Goal: Contribute content: Add original content to the website for others to see

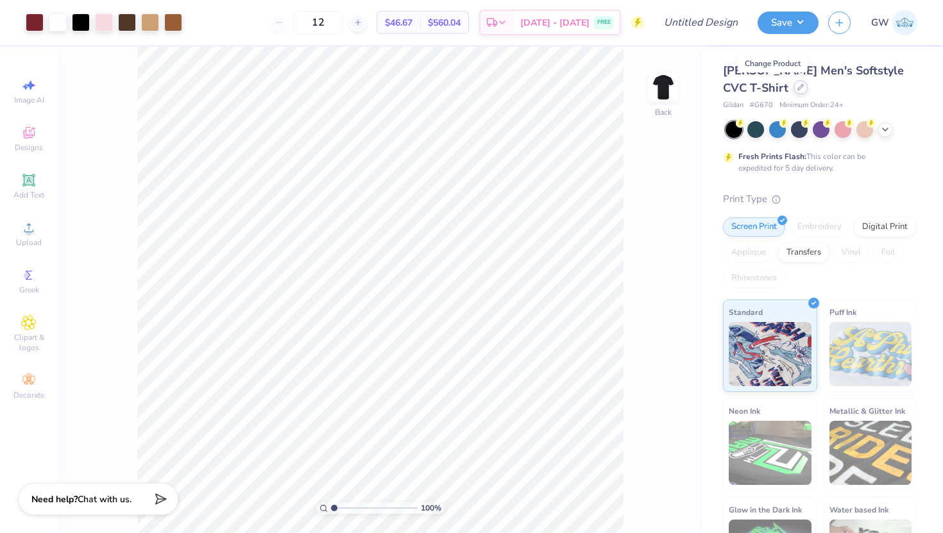
click at [797, 90] on icon at bounding box center [800, 87] width 6 height 6
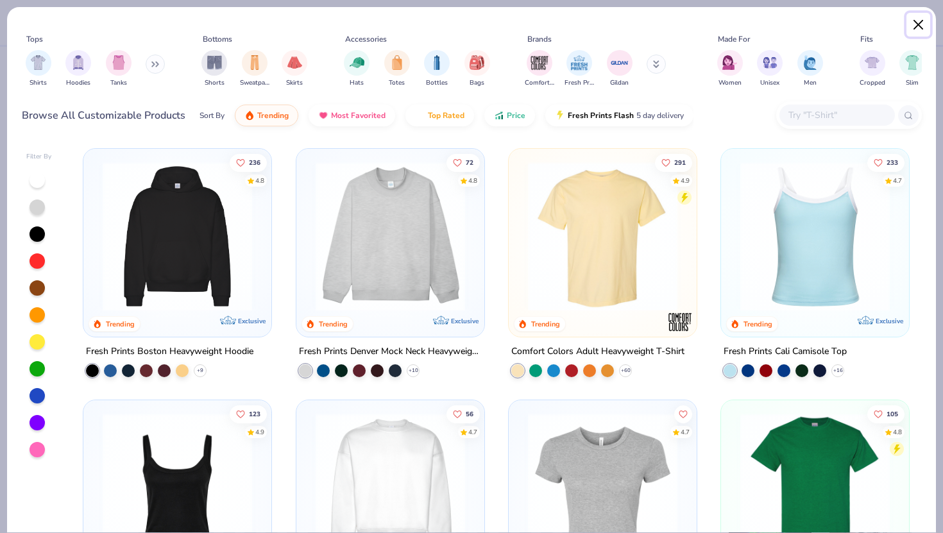
click at [918, 27] on button "Close" at bounding box center [918, 25] width 24 height 24
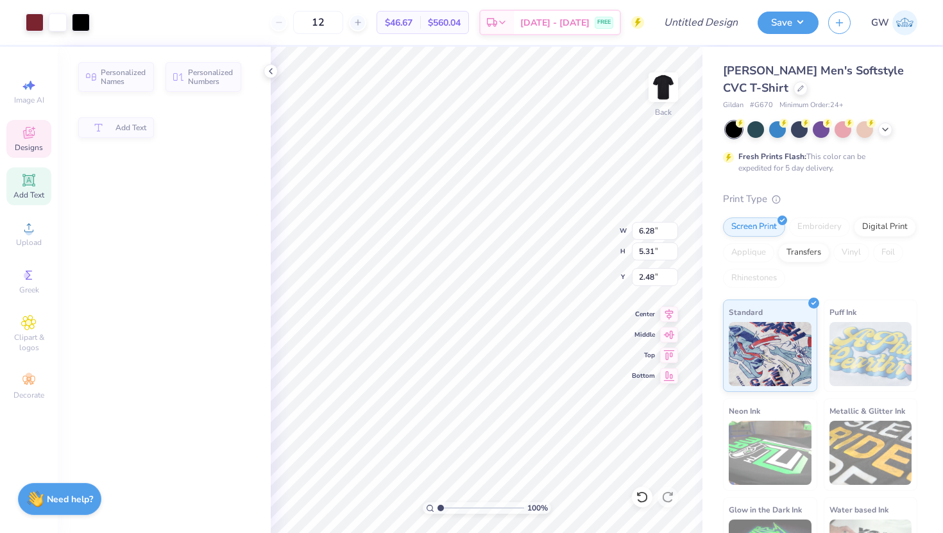
type input "6.28"
type input "5.31"
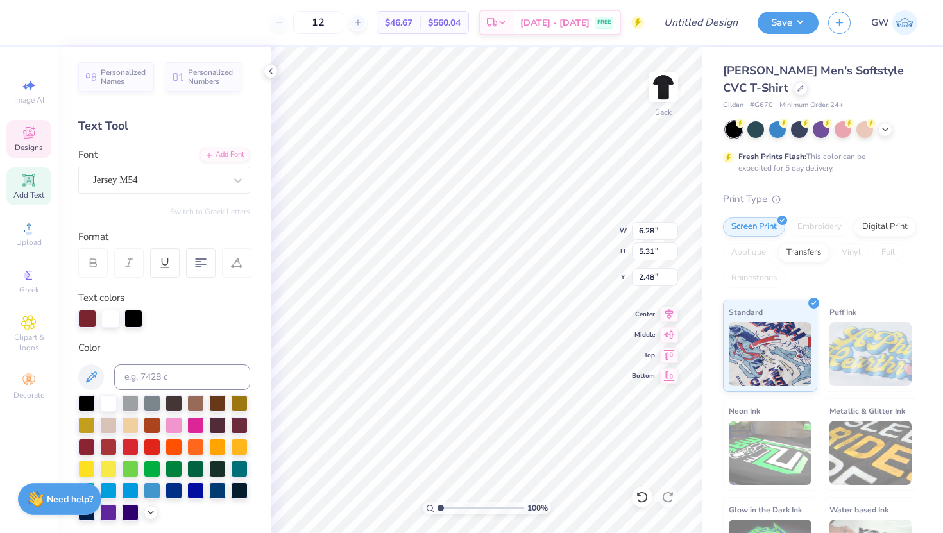
type input "3.94"
type input "4.66"
type input "2.75"
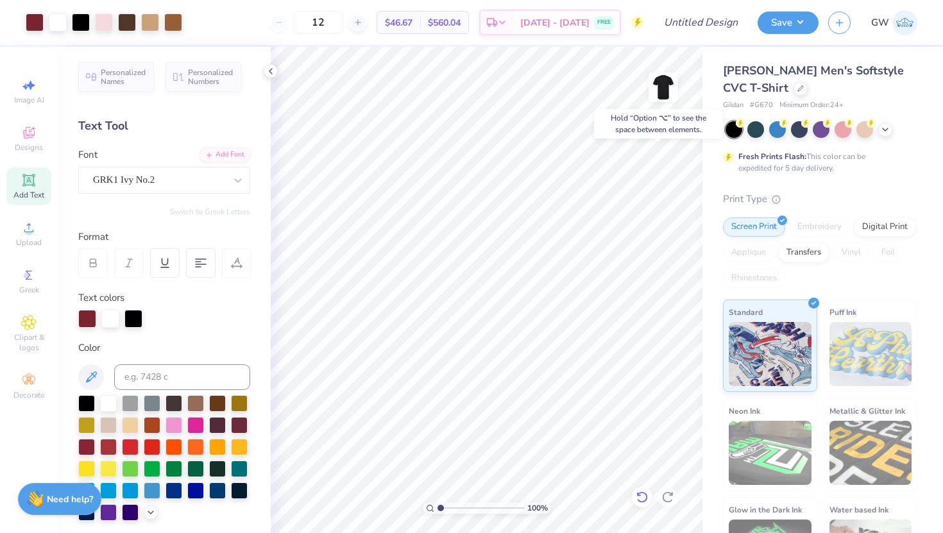
click at [647, 491] on icon at bounding box center [642, 497] width 13 height 13
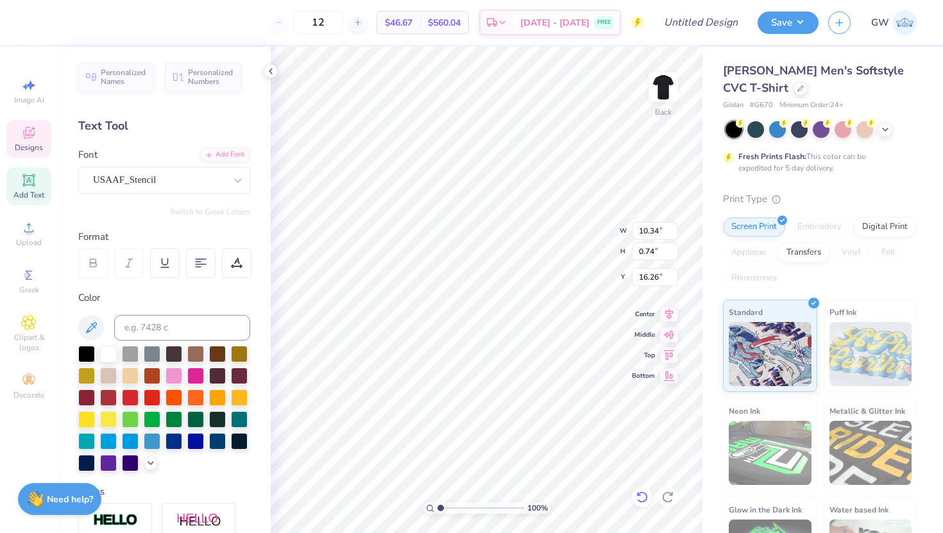
scroll to position [1, 1]
type textarea "F A L L r u s h"
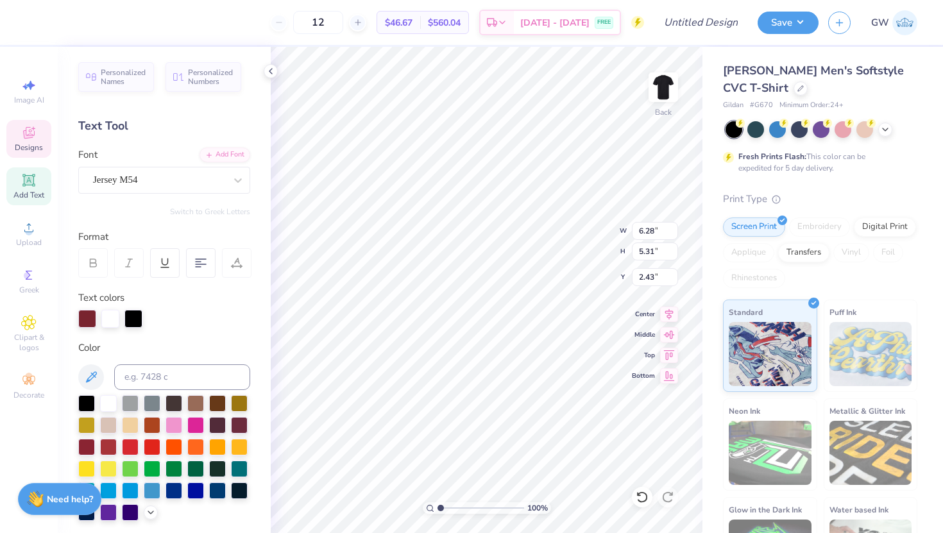
type textarea "K"
type textarea "A M"
type input "2.61"
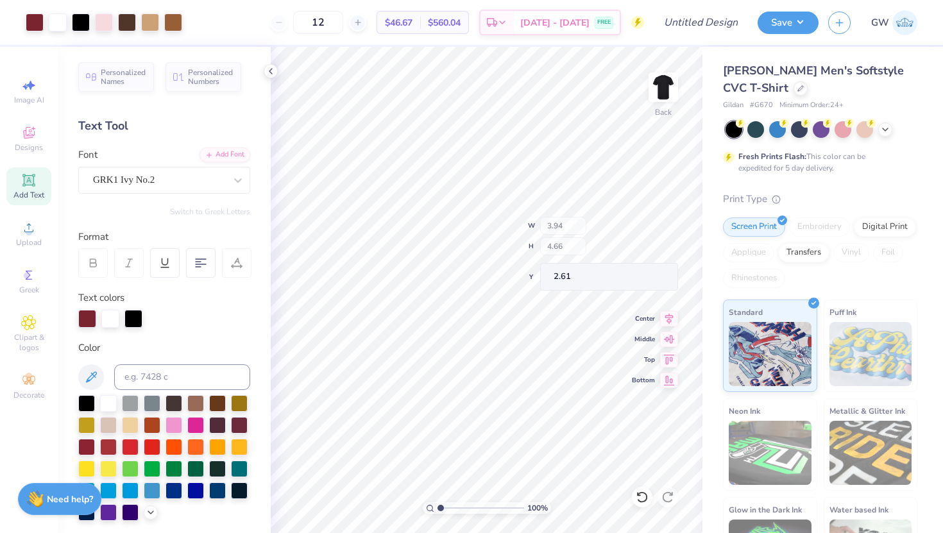
type input "7.01"
type input "5.60"
type input "2.14"
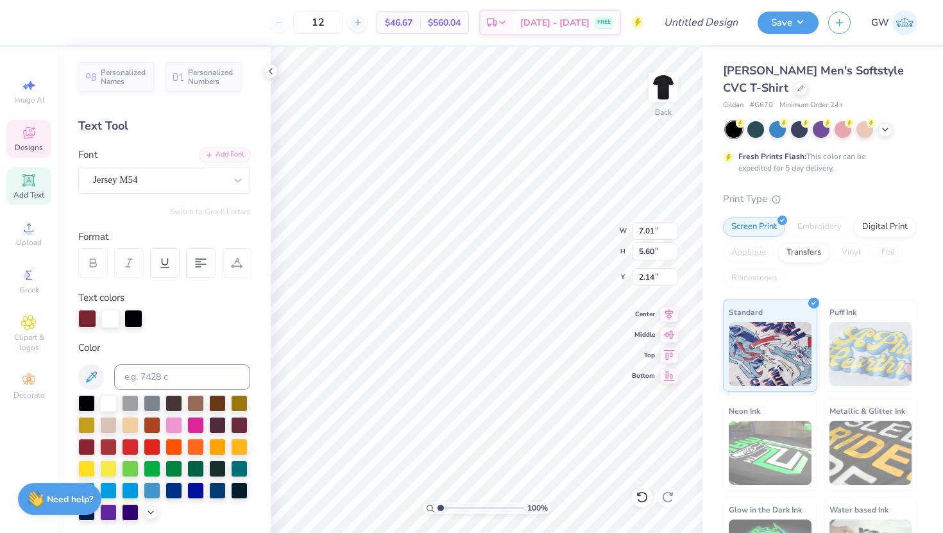
scroll to position [0, 0]
type textarea "SA M"
click at [33, 281] on icon at bounding box center [28, 274] width 15 height 15
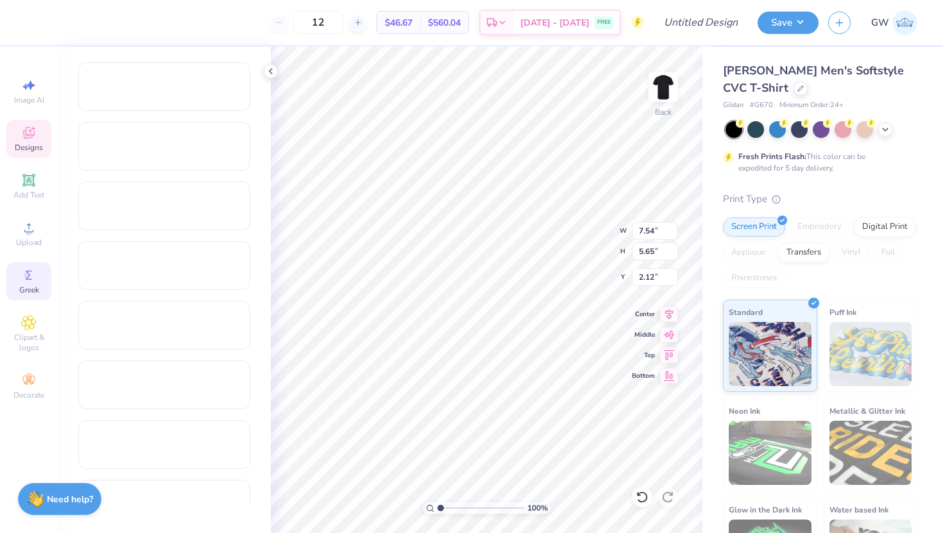
type input "7.54"
type input "5.65"
type input "2.12"
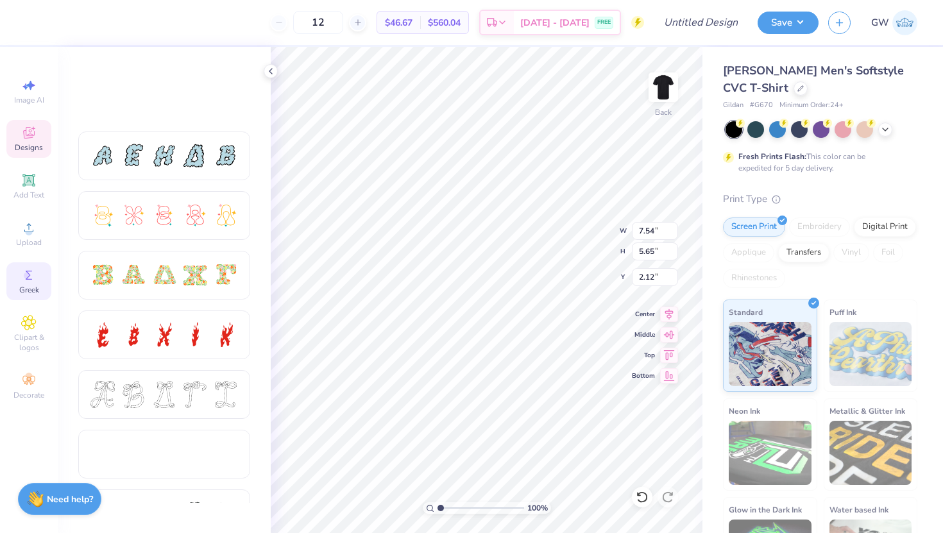
scroll to position [391, 0]
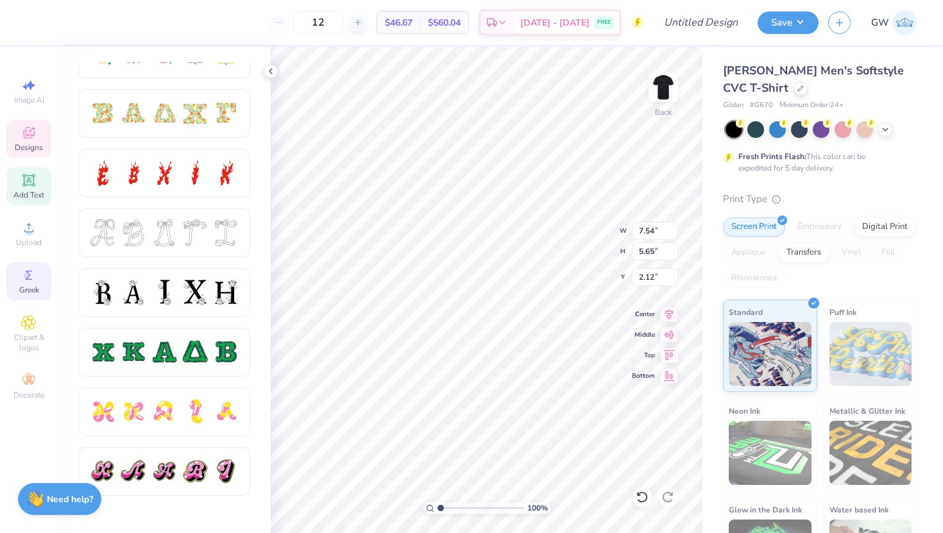
click at [28, 170] on div "Add Text" at bounding box center [28, 186] width 45 height 38
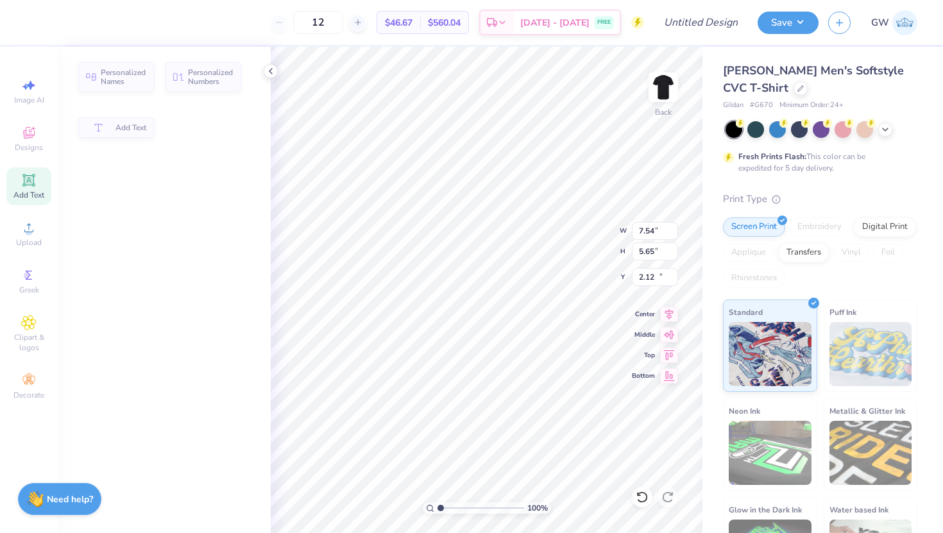
type input "5.73"
type input "1.66"
type input "12.42"
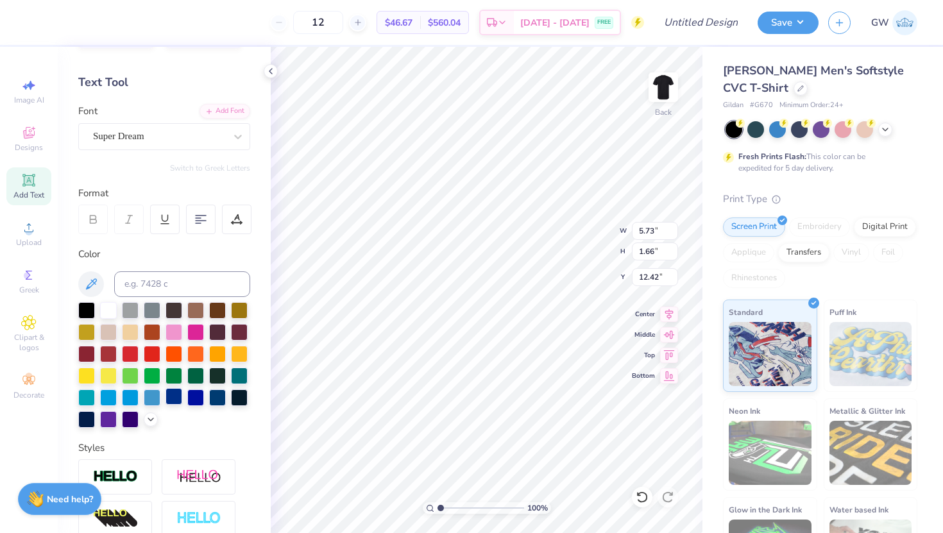
scroll to position [0, 0]
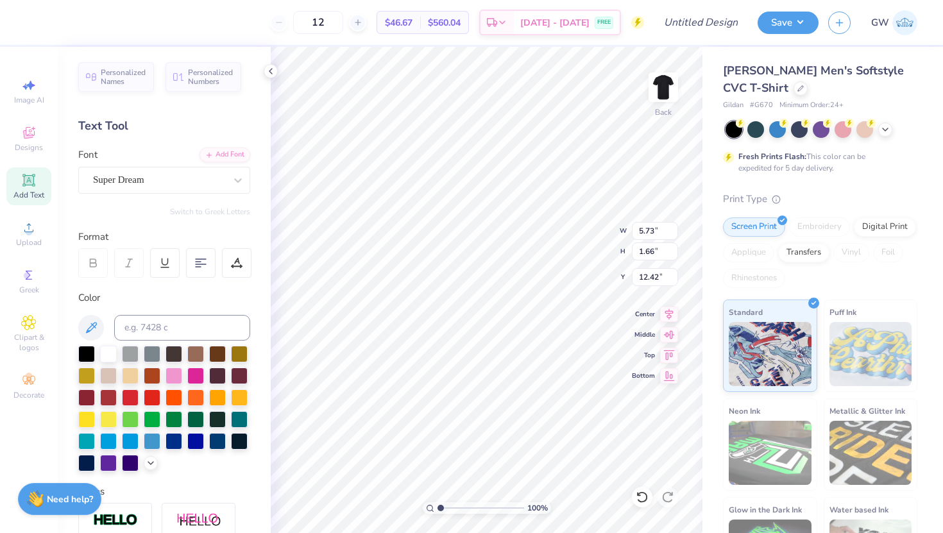
type input "7.54"
type input "5.65"
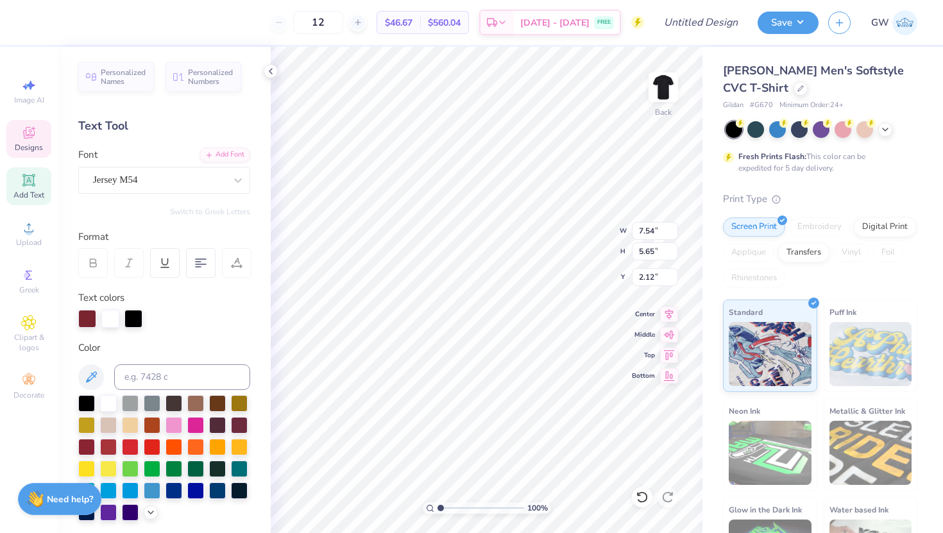
type input "2.13"
type textarea "A M"
click at [26, 273] on circle at bounding box center [27, 275] width 7 height 7
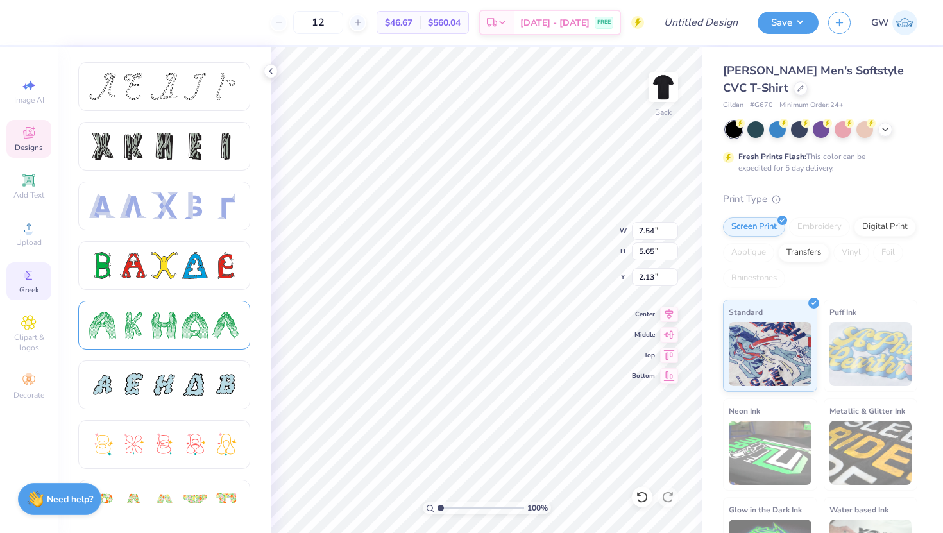
type input "8.05"
type input "5.41"
type input "2.34"
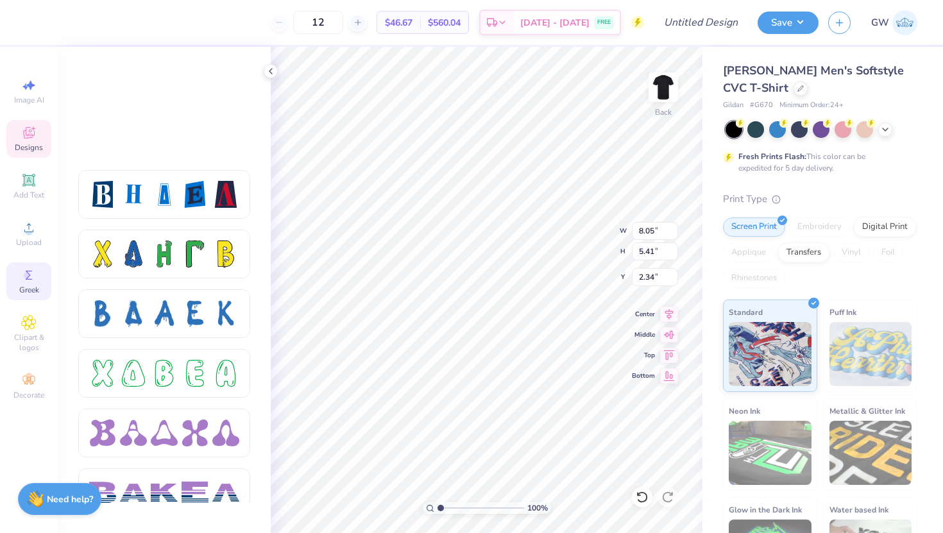
scroll to position [2124, 0]
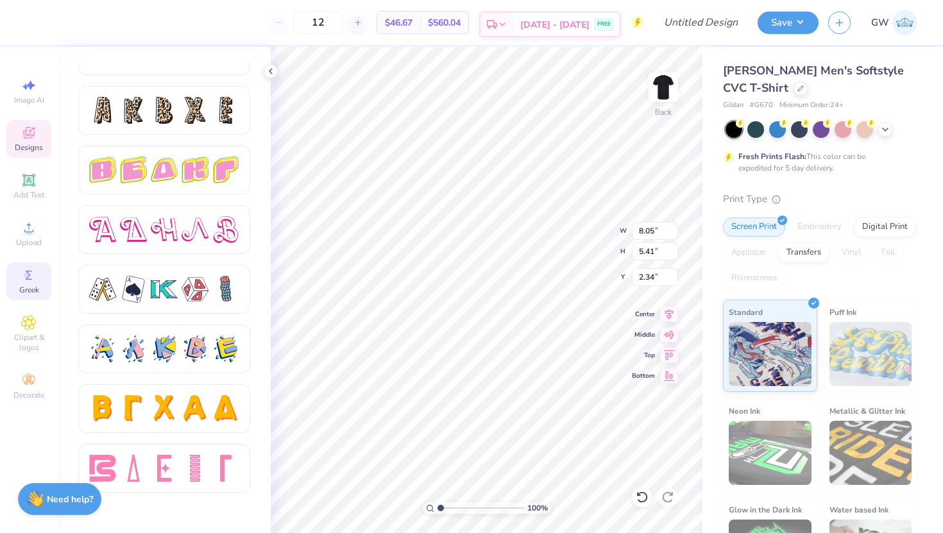
paste textarea
type textarea "A M"
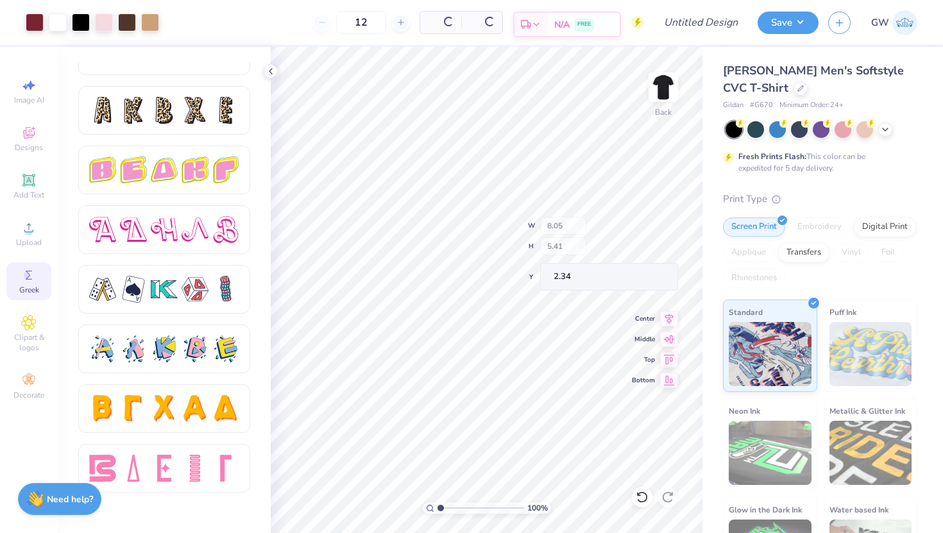
type input "10.80"
type input "9.20"
type input "6.99"
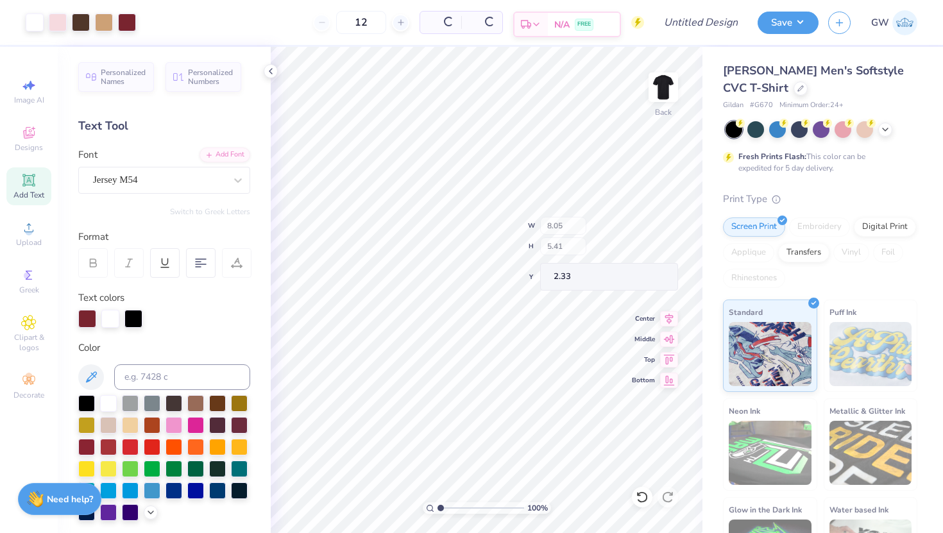
type input "2.33"
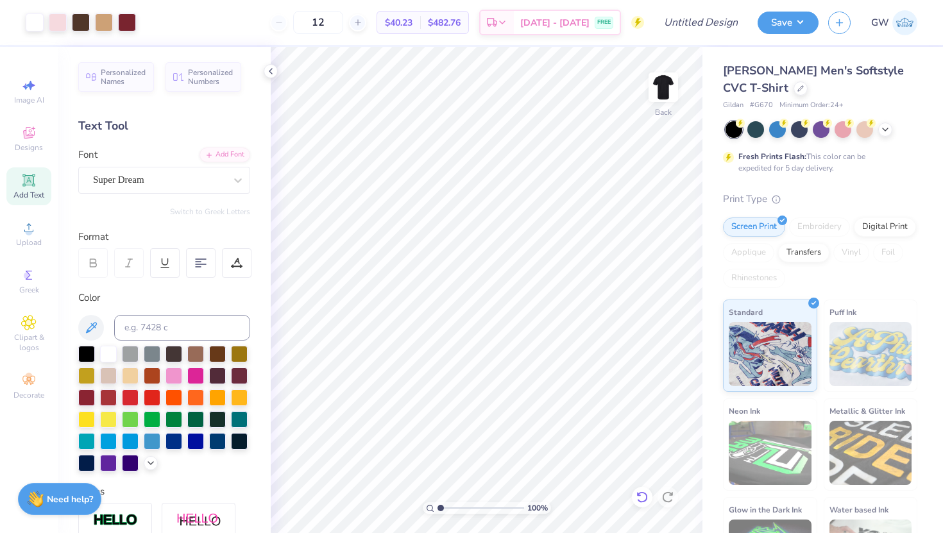
click at [641, 502] on icon at bounding box center [642, 497] width 13 height 13
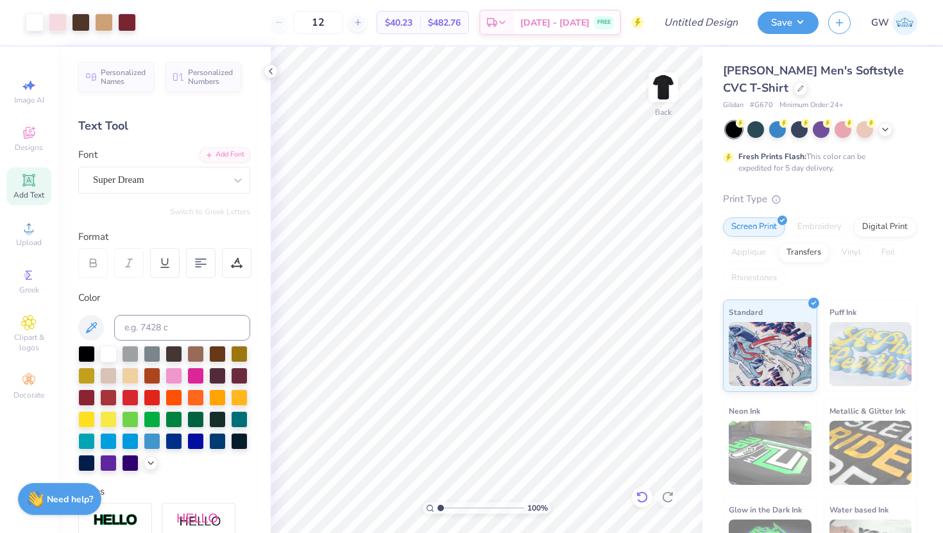
click at [641, 502] on icon at bounding box center [642, 497] width 13 height 13
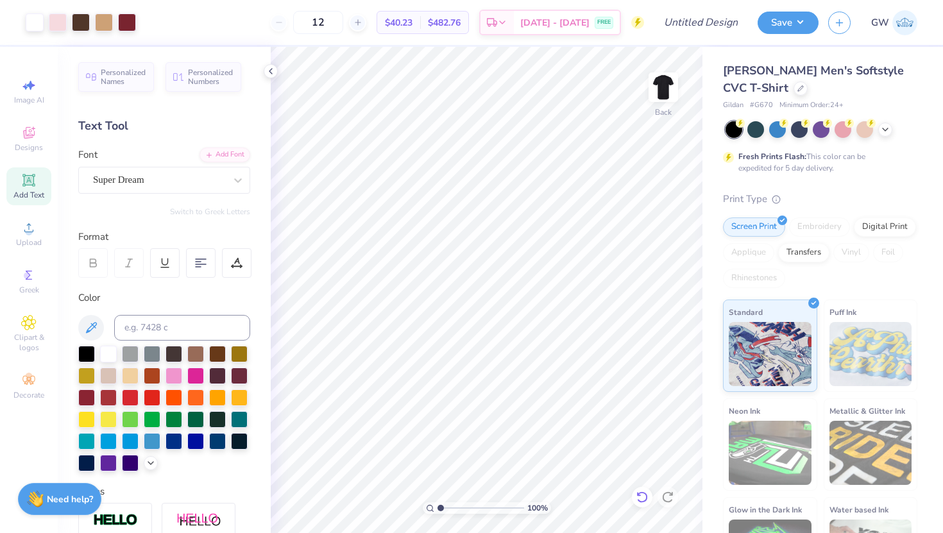
click at [641, 502] on icon at bounding box center [642, 497] width 13 height 13
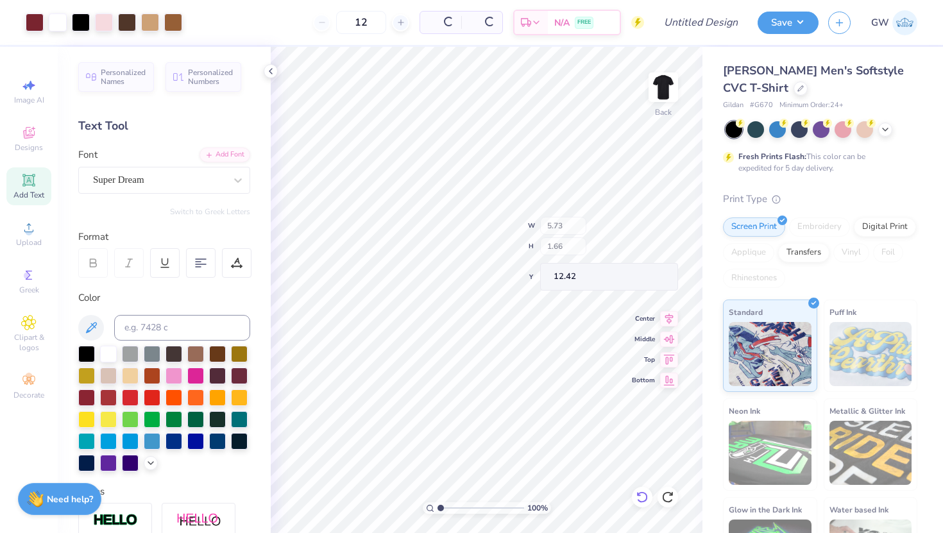
click at [641, 502] on icon at bounding box center [642, 497] width 13 height 13
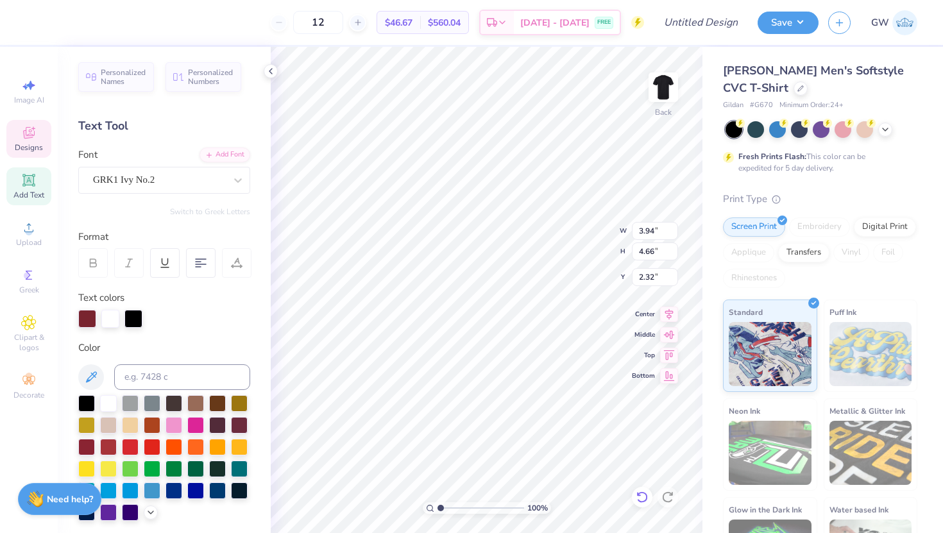
type input "2.32"
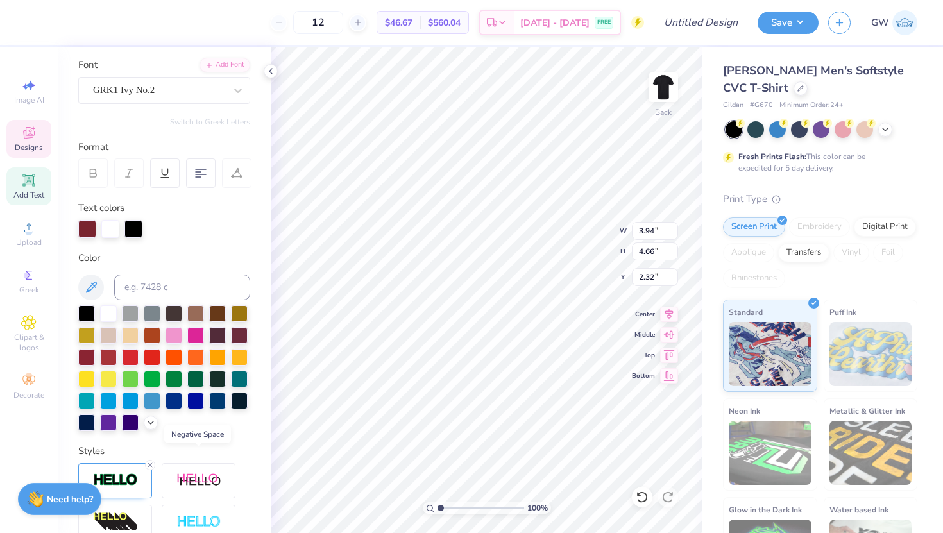
scroll to position [0, 0]
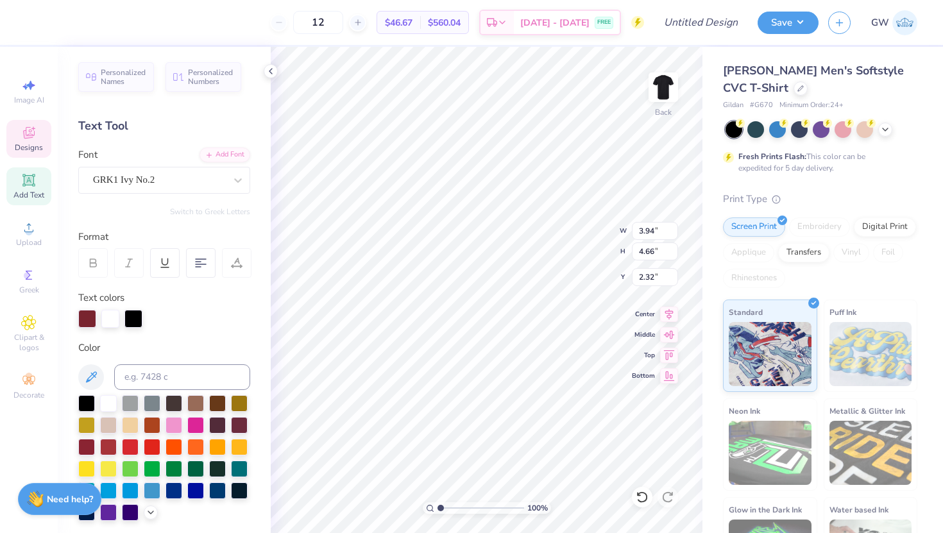
type textarea "F"
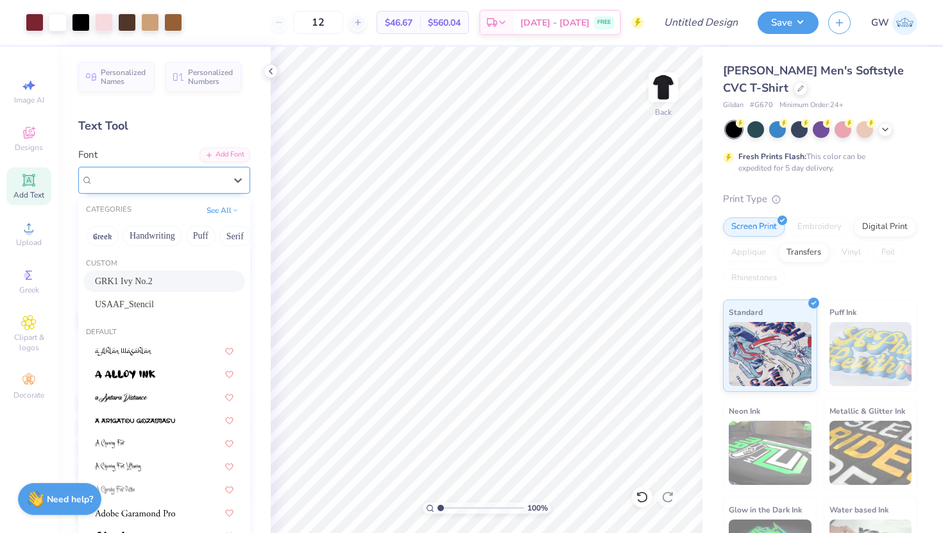
click at [172, 189] on div "GRK1 Ivy No.2" at bounding box center [164, 180] width 172 height 27
click at [178, 276] on div "GRK1 Ivy No.2" at bounding box center [164, 281] width 139 height 13
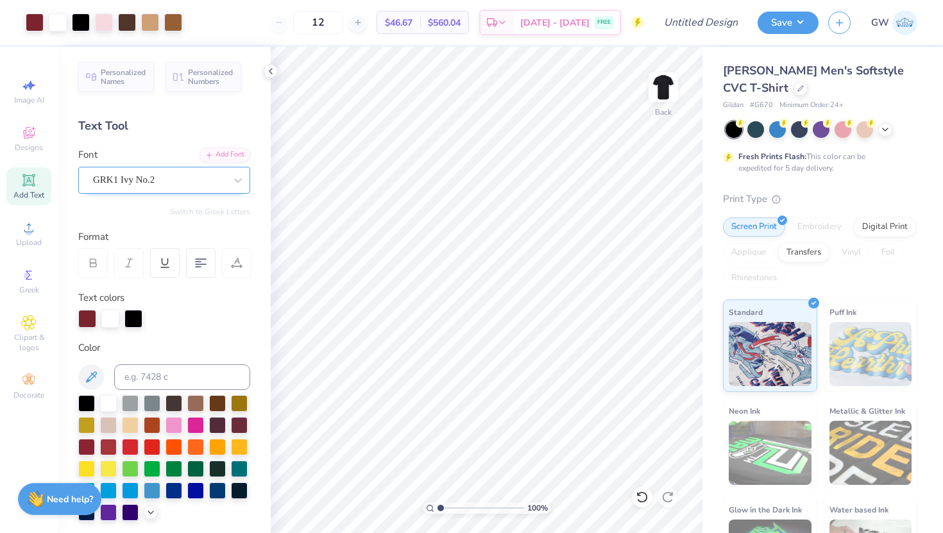
click at [150, 186] on div "GRK1 Ivy No.2" at bounding box center [159, 180] width 135 height 20
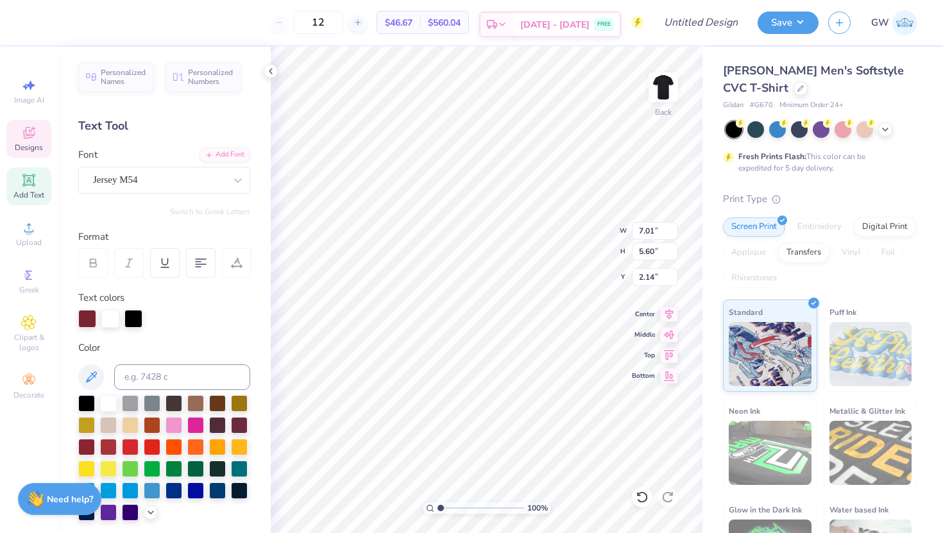
paste textarea
type textarea "A M"
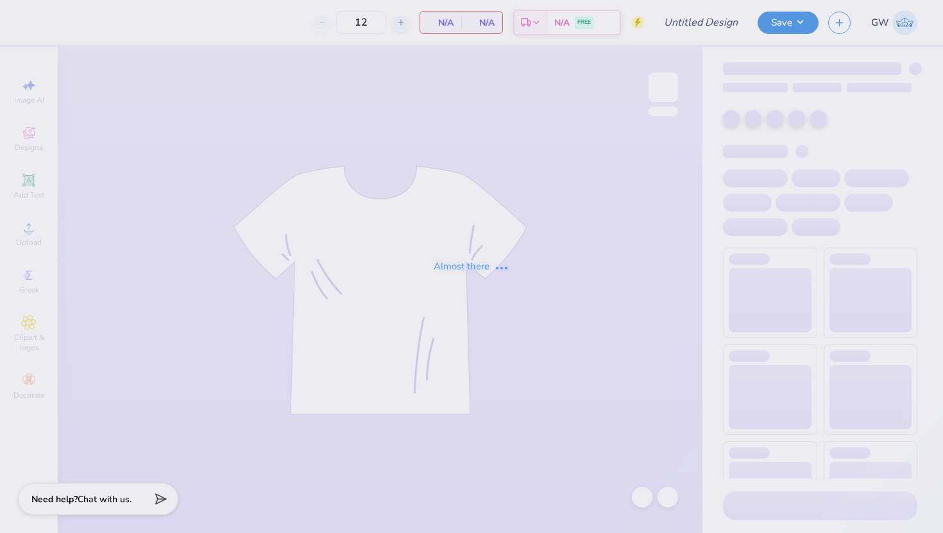
type input "Phi Delta Rush 2025"
type input "50"
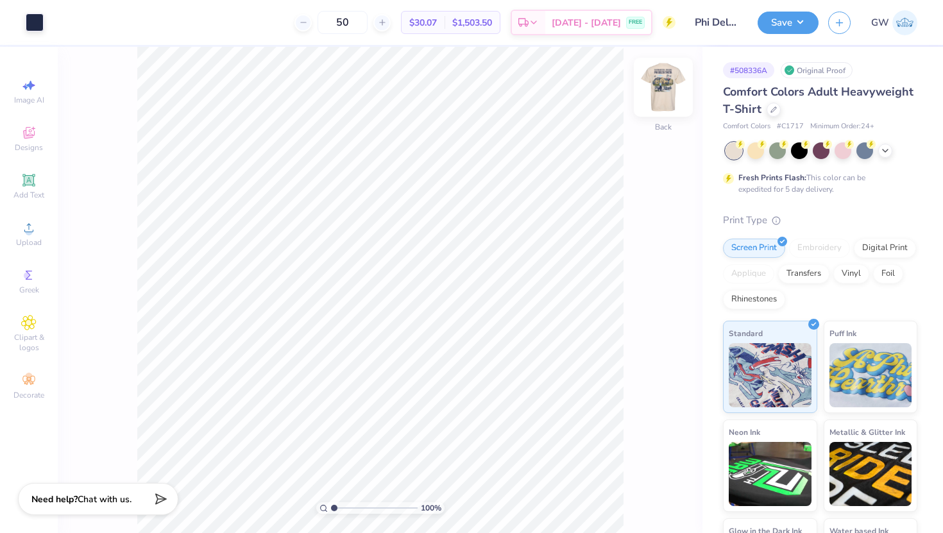
click at [666, 88] on img at bounding box center [663, 87] width 51 height 51
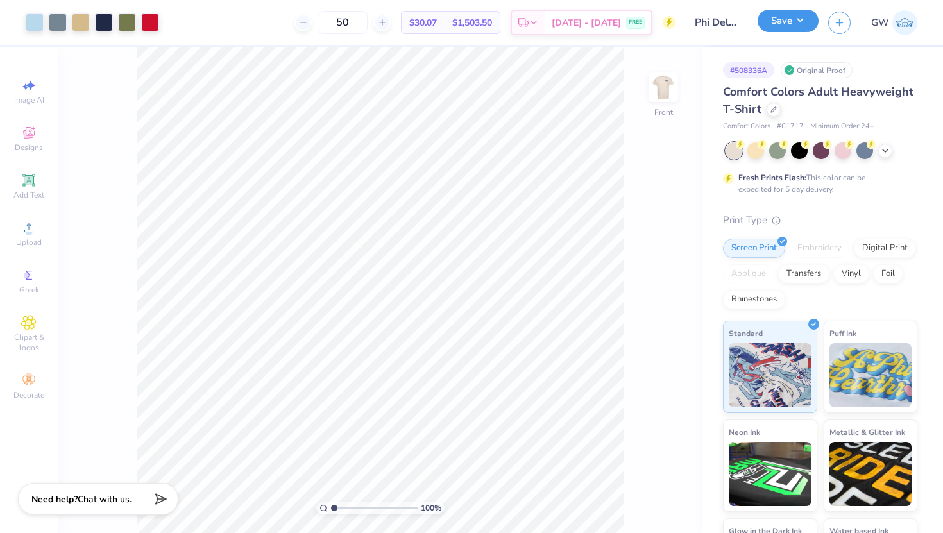
click at [795, 24] on button "Save" at bounding box center [787, 21] width 61 height 22
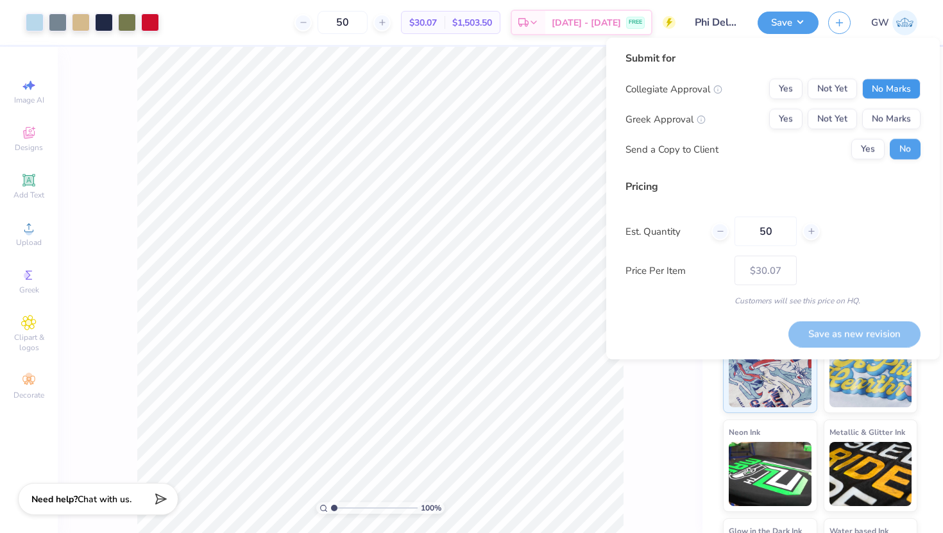
click at [905, 89] on button "No Marks" at bounding box center [891, 89] width 58 height 21
click at [793, 120] on button "Yes" at bounding box center [785, 119] width 33 height 21
click at [872, 333] on button "Save as new revision" at bounding box center [854, 334] width 132 height 26
type input "$30.07"
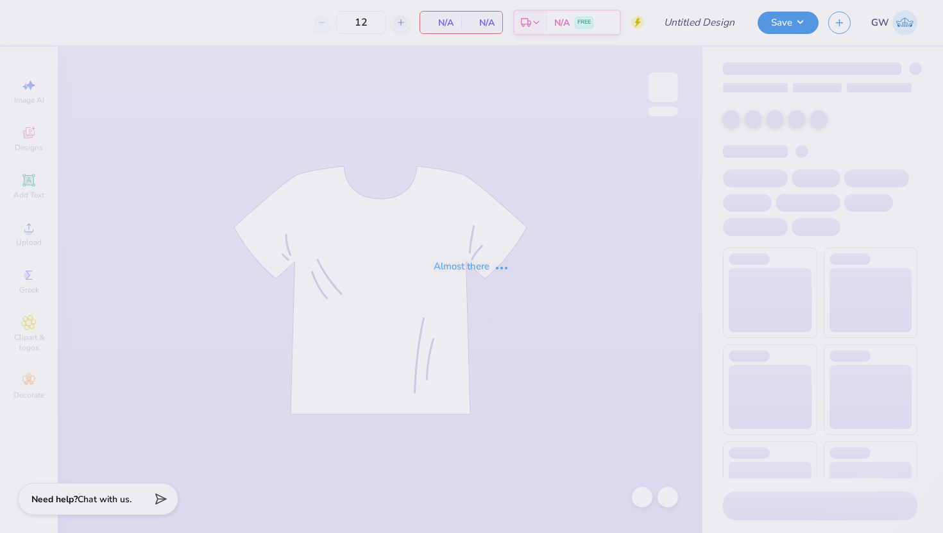
type input "Phi Delta Rush 2025"
type input "50"
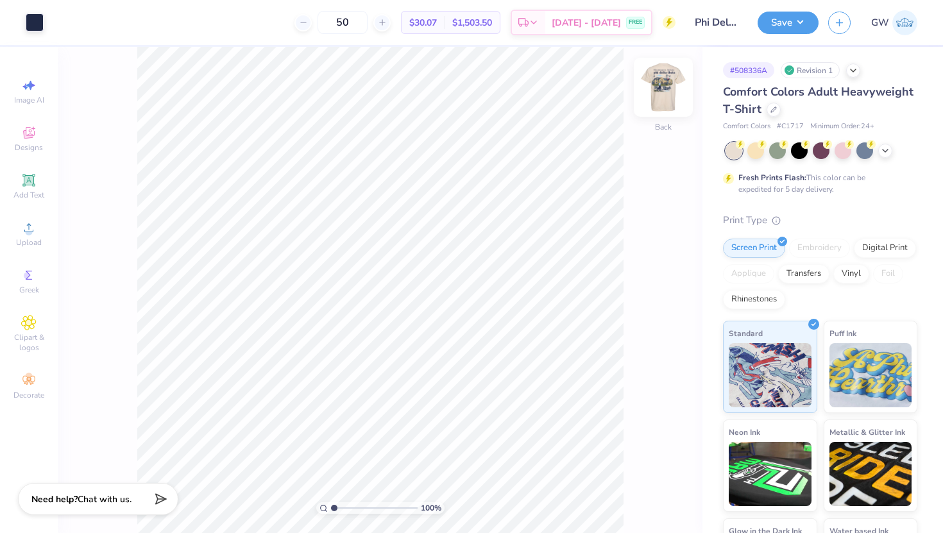
click at [659, 94] on img at bounding box center [663, 87] width 51 height 51
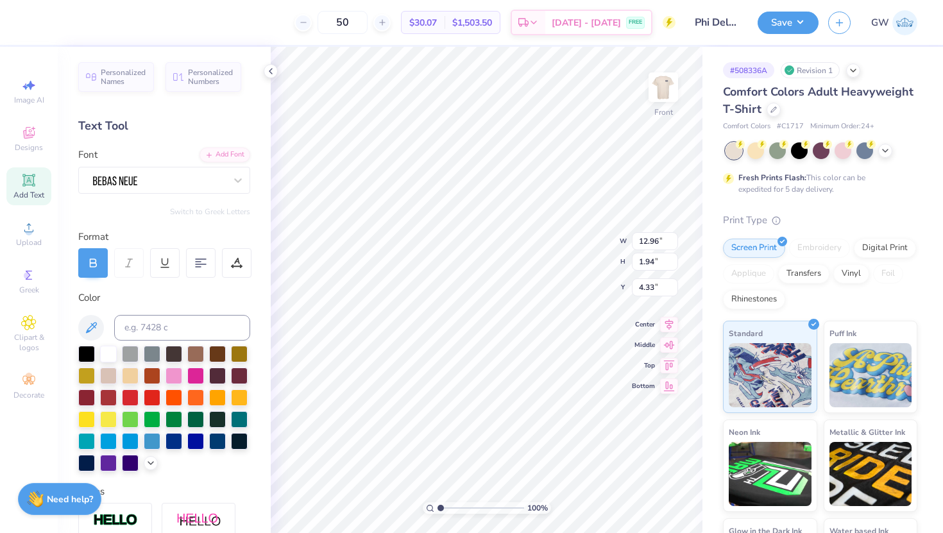
scroll to position [0, 3]
type textarea "Phi Delta Theta"
type input "12.45"
type input "1.12"
type input "3.01"
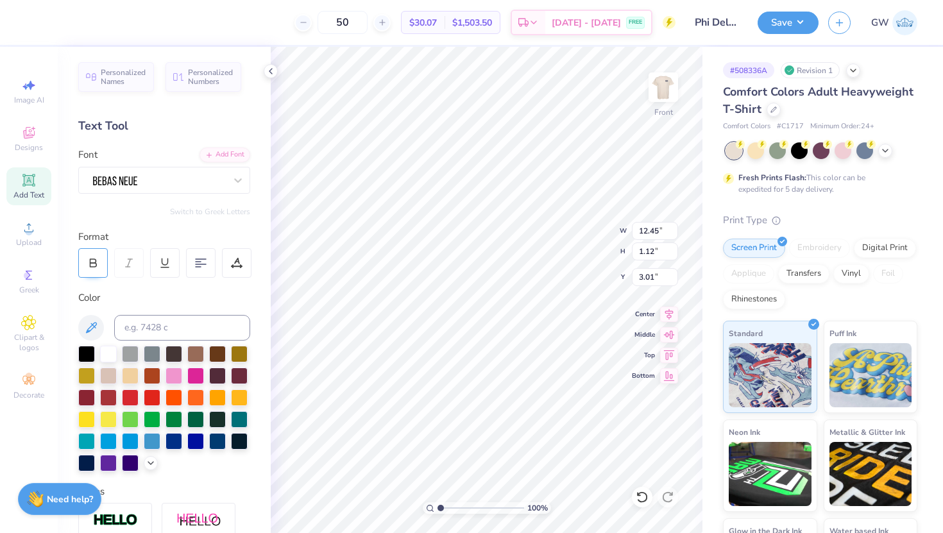
click at [94, 266] on icon at bounding box center [93, 263] width 12 height 12
type input "13.13"
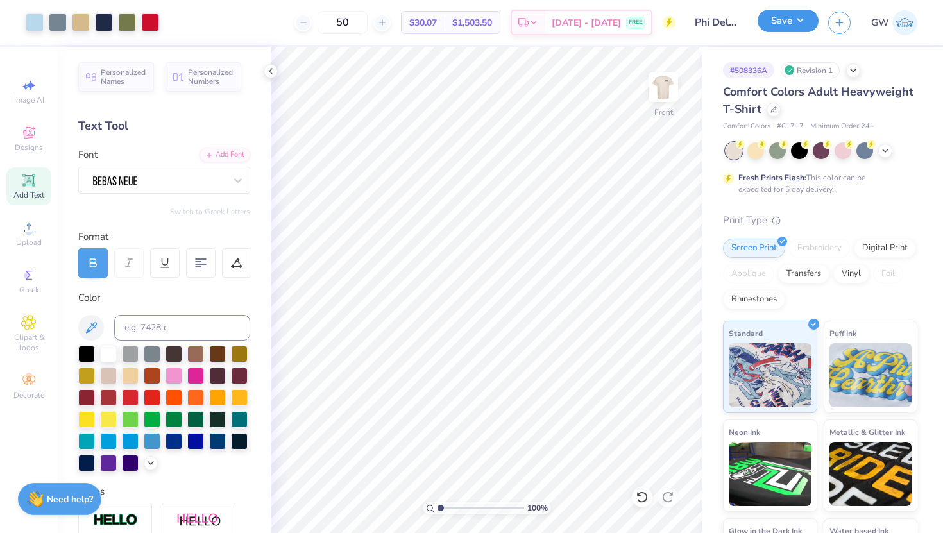
click at [789, 22] on button "Save" at bounding box center [787, 21] width 61 height 22
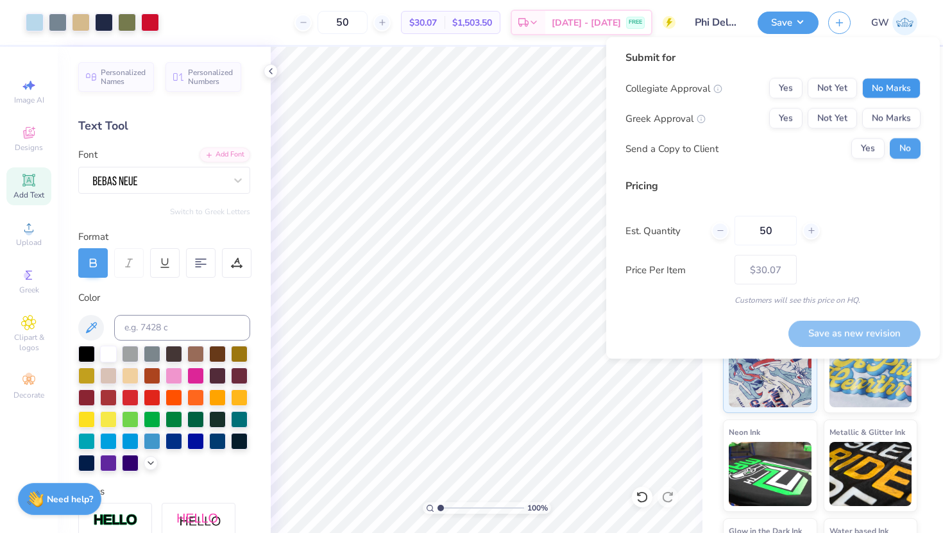
click at [895, 82] on button "No Marks" at bounding box center [891, 88] width 58 height 21
click at [791, 128] on div "Collegiate Approval Yes Not Yet No Marks Greek Approval Yes Not Yet No Marks Se…" at bounding box center [772, 118] width 295 height 81
click at [791, 121] on button "Yes" at bounding box center [785, 118] width 33 height 21
click at [867, 330] on button "Save as new revision" at bounding box center [854, 333] width 132 height 26
type input "$30.07"
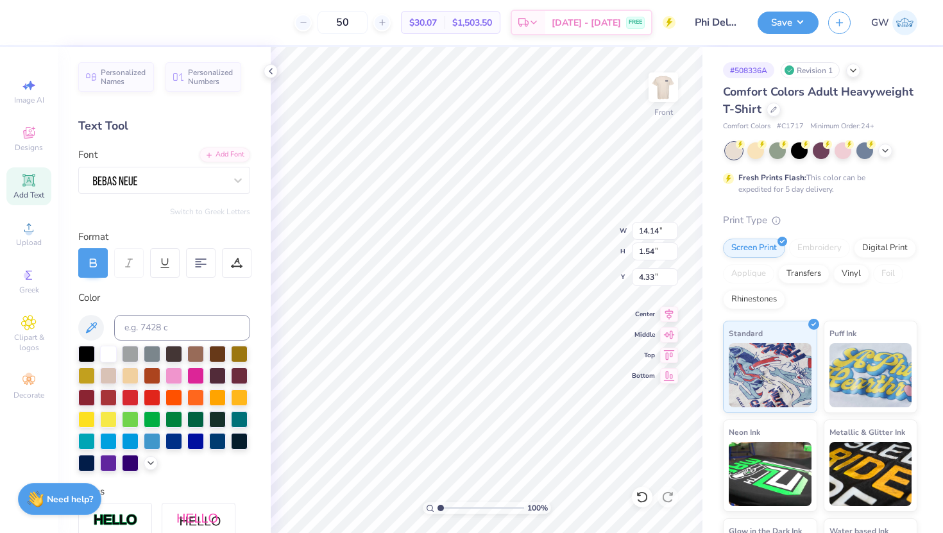
scroll to position [0, 2]
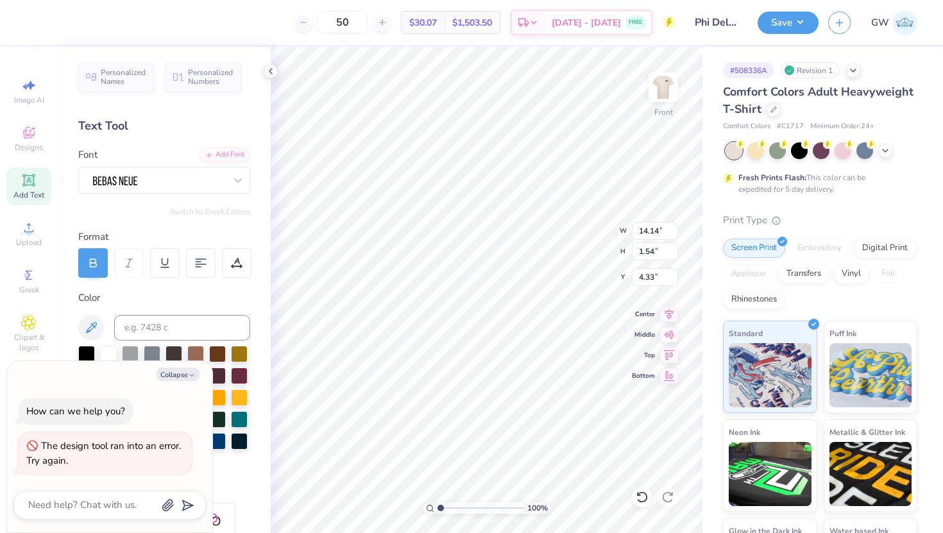
type textarea "PHI DELT Theta"
type textarea "x"
type textarea "PHI DEL Theta"
type textarea "x"
type textarea "PHI DE Theta"
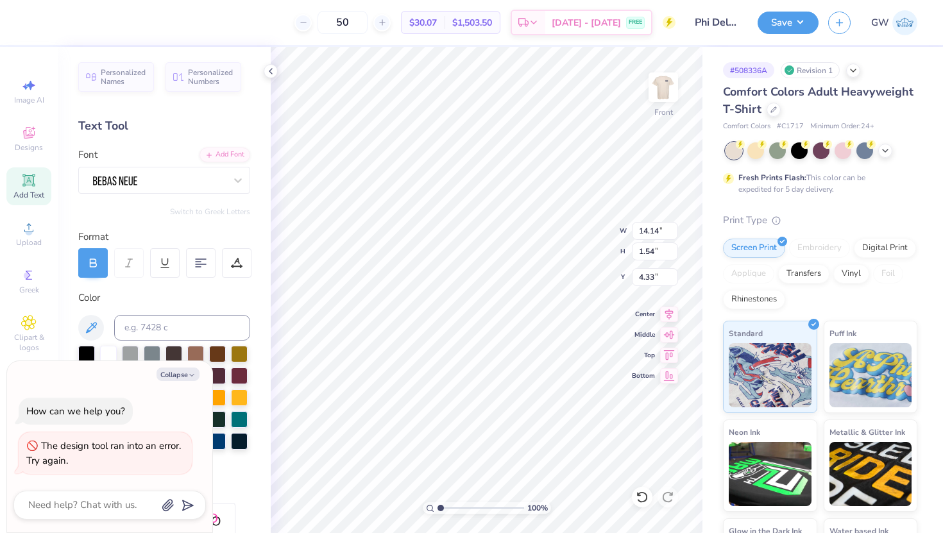
type textarea "x"
type textarea "PHI D Theta"
type textarea "x"
type textarea "PHI De Theta"
type textarea "x"
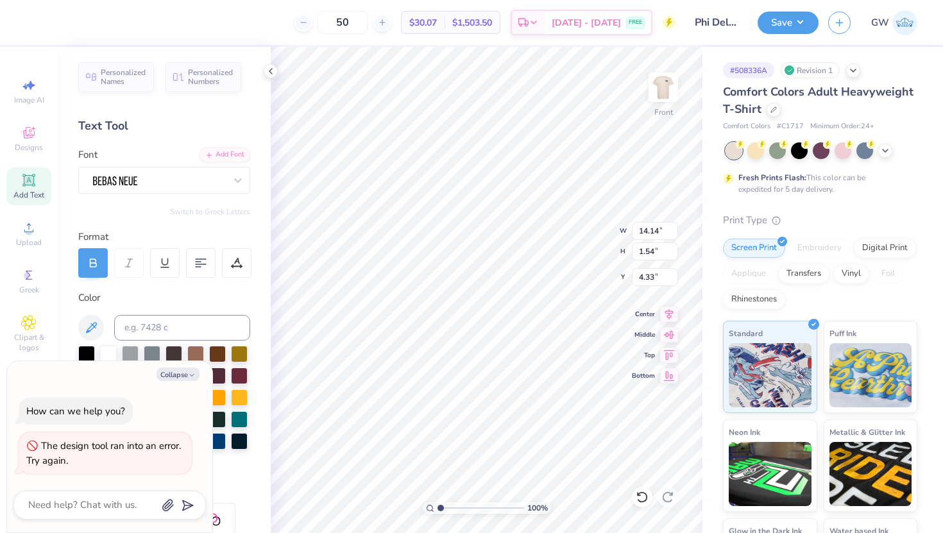
type textarea "PHI Del Theta"
type textarea "x"
type textarea "PHI Delt Theta"
type textarea "x"
type textarea "PHI Delta Theta"
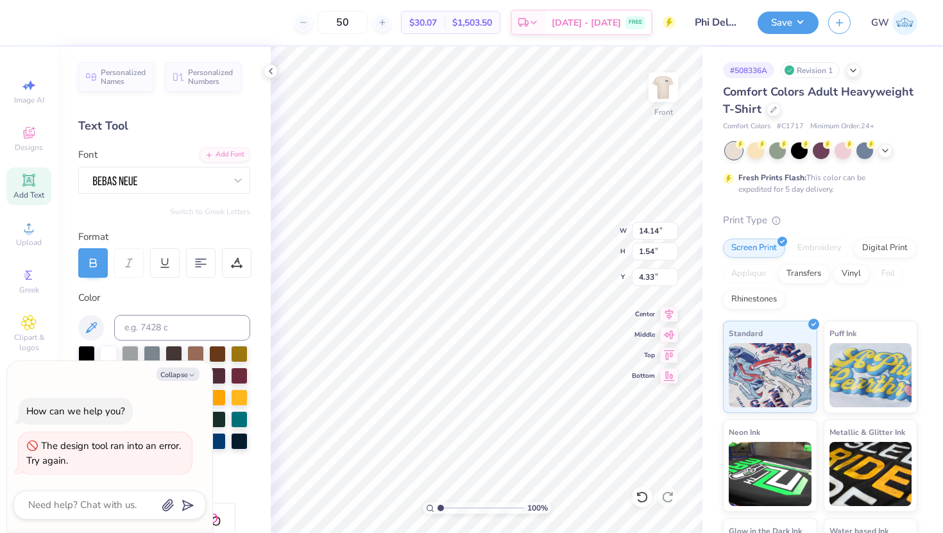
type textarea "x"
type textarea "PH Delta Theta"
type textarea "x"
type textarea "P Delta Theta"
type textarea "x"
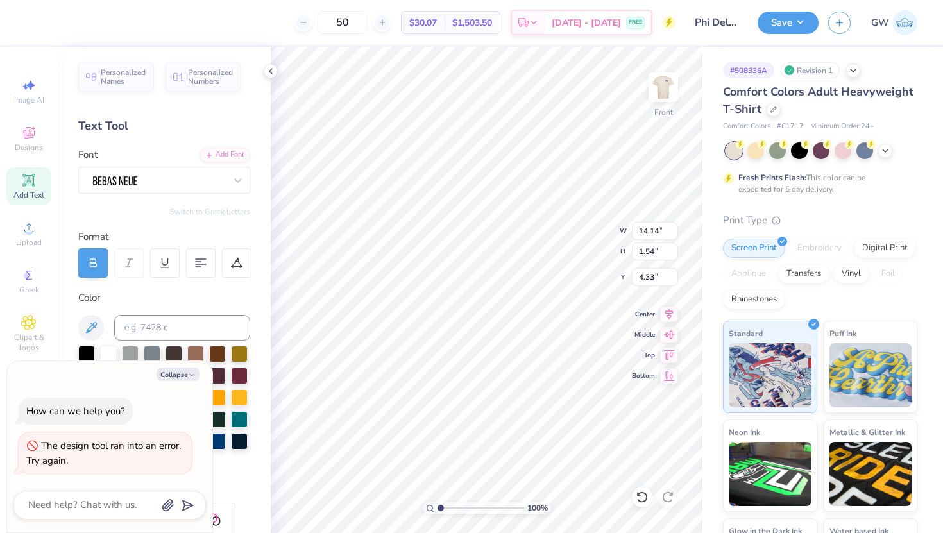
scroll to position [0, 1]
type textarea "Ph Delta Theta"
type textarea "x"
type textarea "Phi Delta Theta"
type textarea "x"
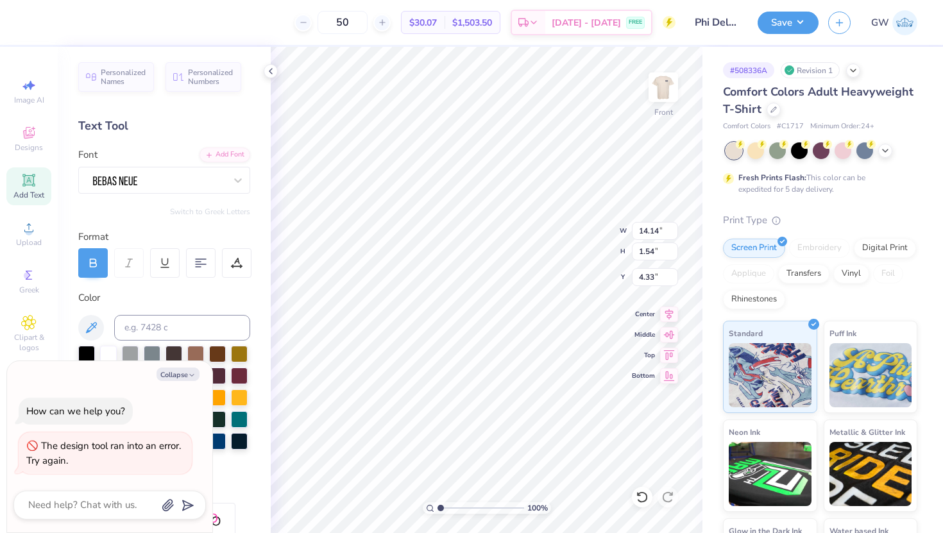
type textarea "Ph Delta Theta"
type textarea "x"
type textarea "P Delta Theta"
type textarea "x"
type textarea "PJ Delta Theta"
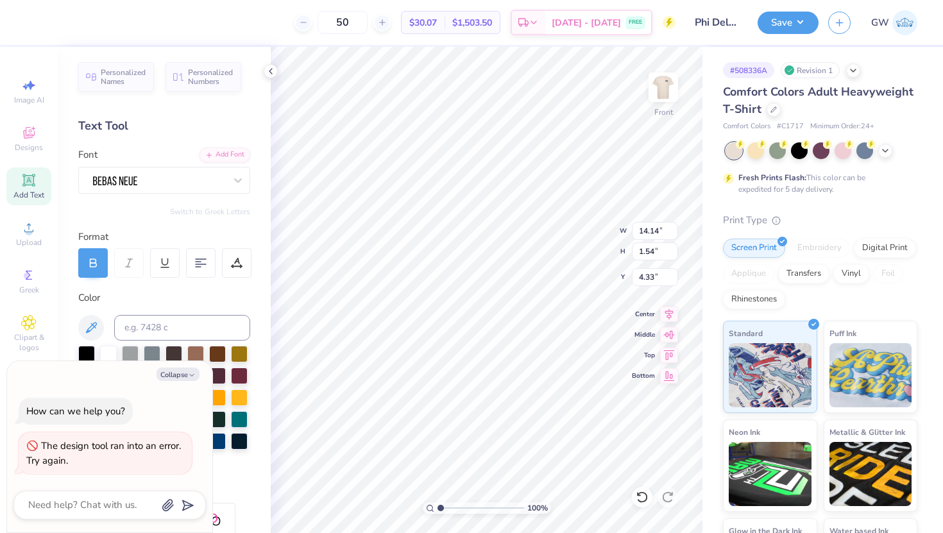
type textarea "x"
type textarea "P Delta Theta"
type textarea "x"
type textarea "PH Delta Theta"
type textarea "x"
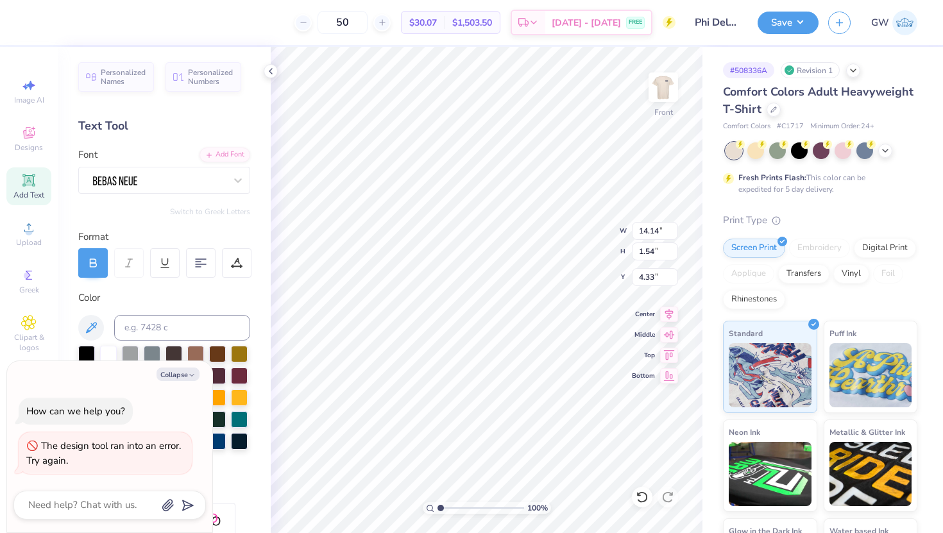
scroll to position [0, 0]
type textarea "PHI Delta Theta"
type textarea "x"
type textarea "PHI Delt Theta"
type textarea "x"
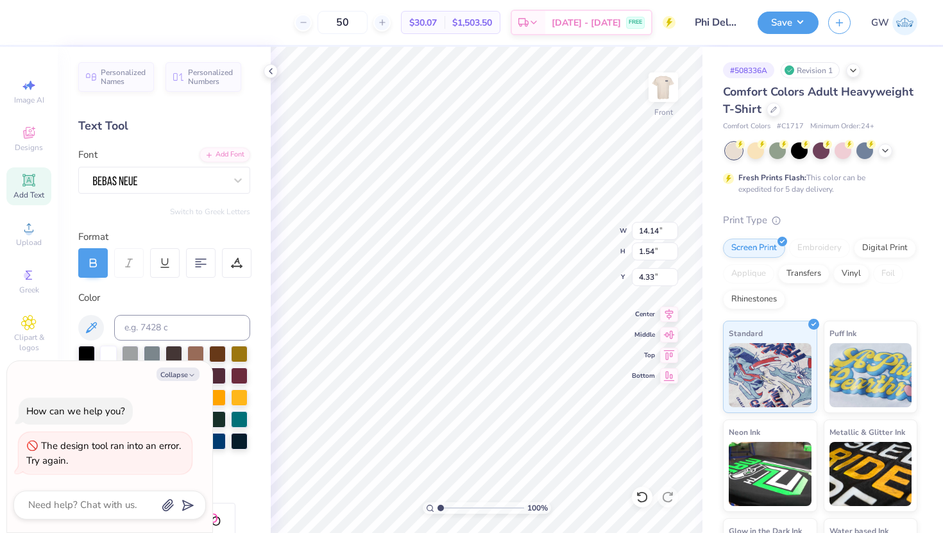
type textarea "PHI Del Theta"
type textarea "x"
type textarea "PHI De Theta"
type textarea "x"
type textarea "PHI D Theta"
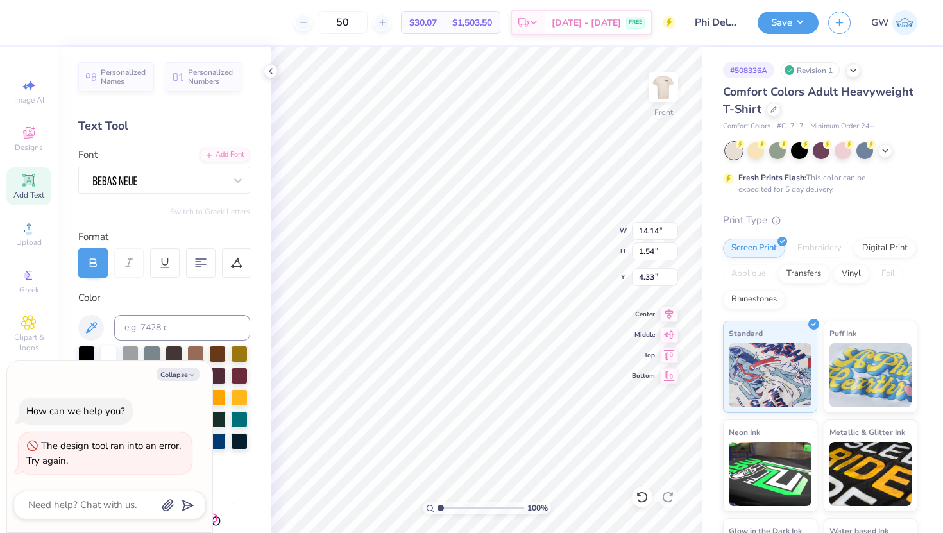
scroll to position [0, 2]
type textarea "x"
type textarea "PHI DE Theta"
type textarea "x"
type textarea "PHI DEL Theta"
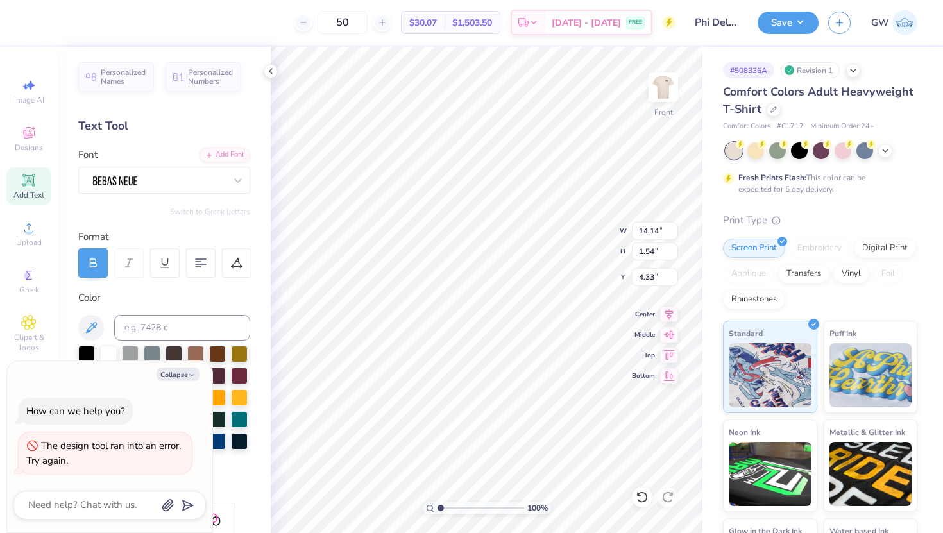
type textarea "x"
type textarea "PHI DELT Theta"
type textarea "x"
type textarea "PHI DELTA Theta"
type textarea "x"
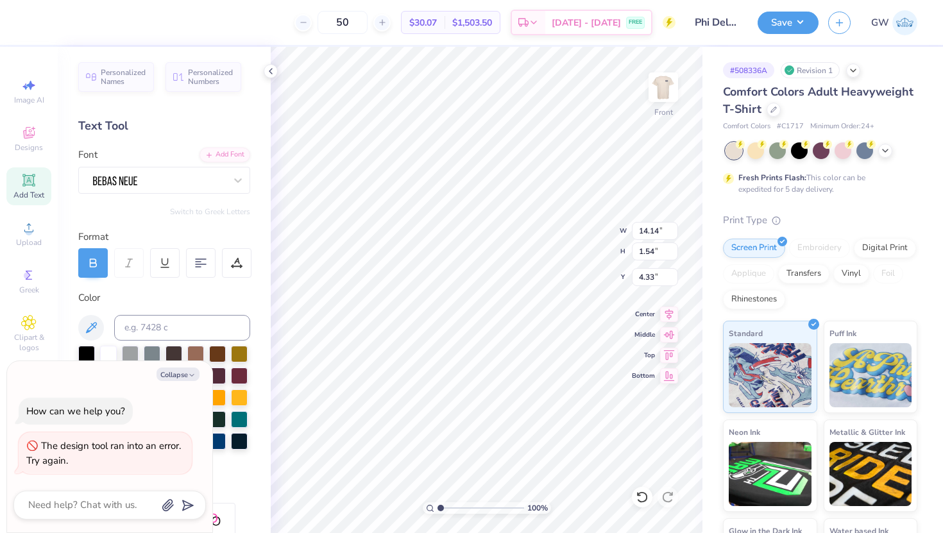
type textarea "PHI DELTA Thet"
type textarea "x"
type textarea "PHI DELTA The"
type textarea "x"
type textarea "PHI DELTA Th"
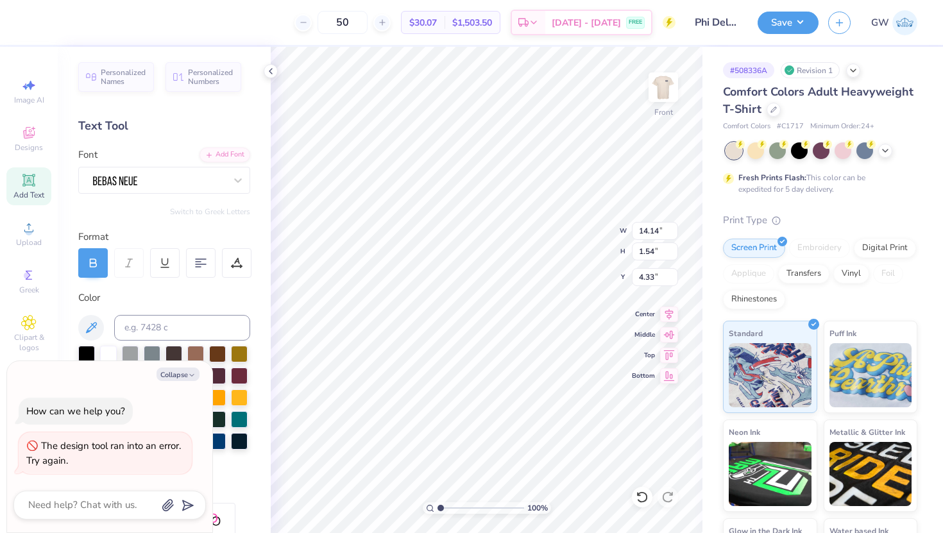
type textarea "x"
type textarea "PHI DELTA T"
type textarea "x"
type textarea "PHI DELTA TH"
type textarea "x"
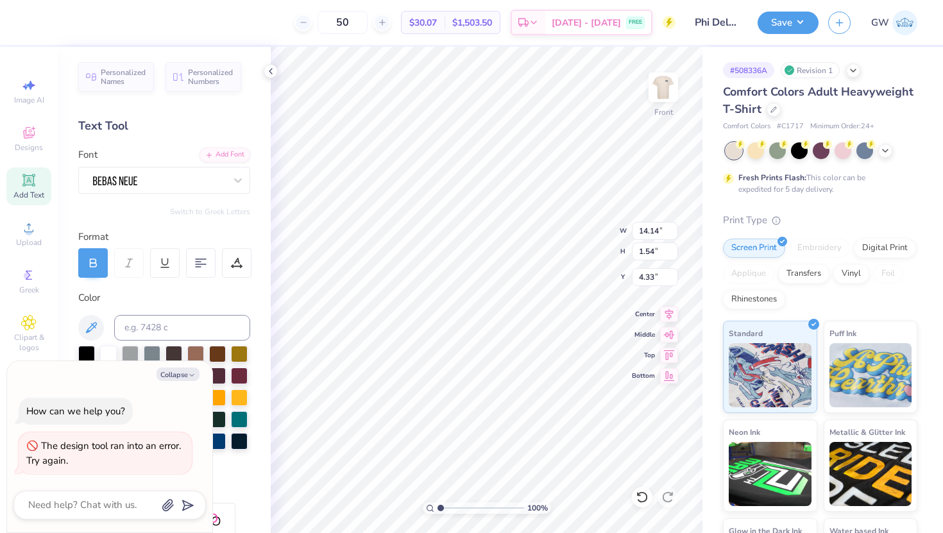
type textarea "PHI DELTA THE"
type textarea "x"
type textarea "PHI DELTA THET"
type textarea "x"
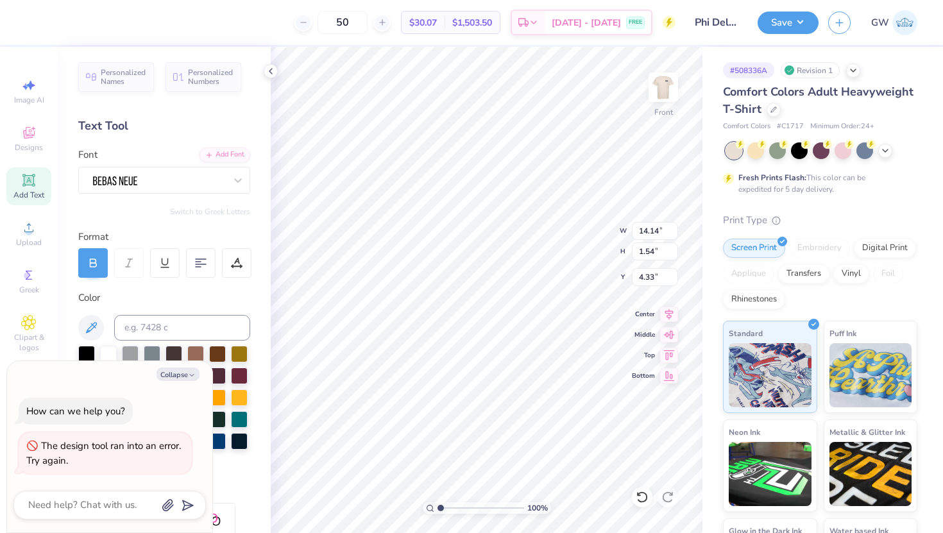
type textarea "PHI DELTA THETA"
type textarea "x"
type input "12.50"
type input "10.62"
type input "5.99"
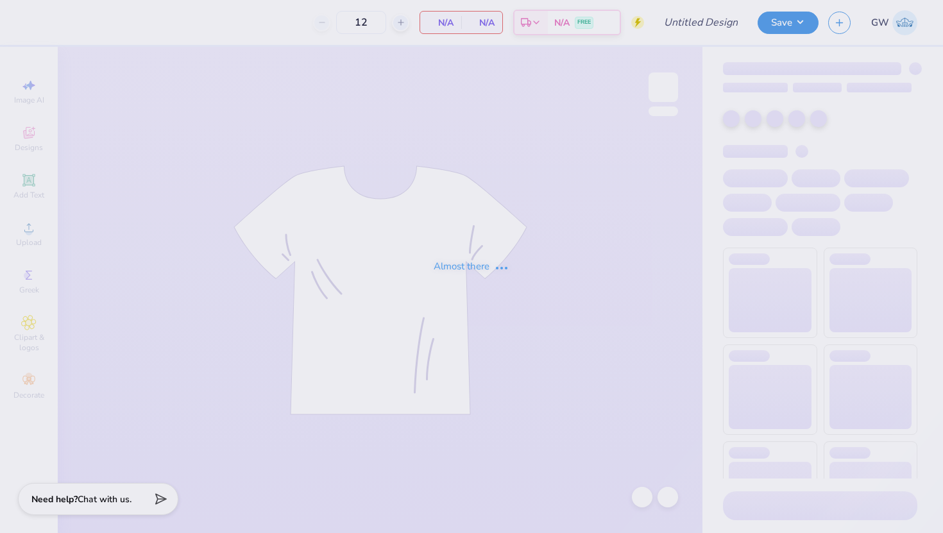
type input "Phi Delta Rush 2025"
type input "50"
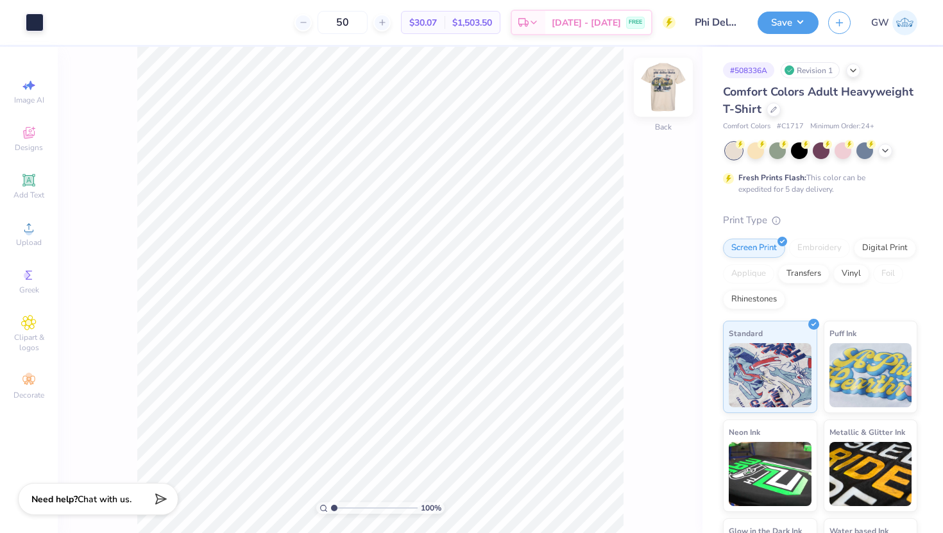
click at [657, 91] on img at bounding box center [663, 87] width 51 height 51
